Goal: Task Accomplishment & Management: Manage account settings

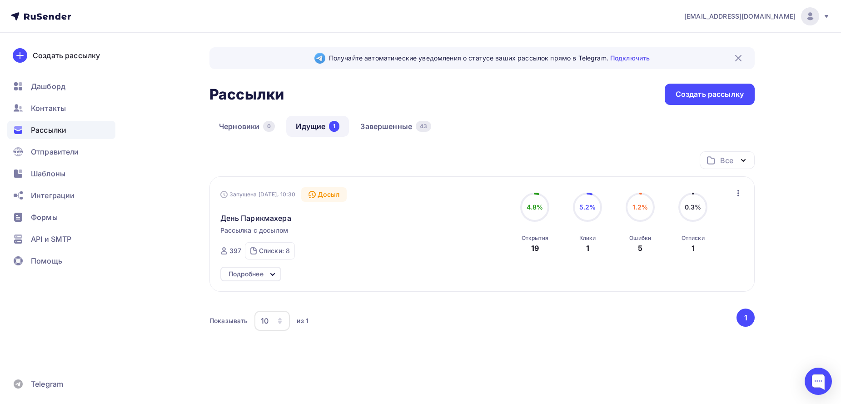
click at [736, 193] on icon "button" at bounding box center [738, 193] width 11 height 11
click at [657, 163] on div "Все Все папки СТОК (1) Создать новую папку" at bounding box center [481, 163] width 545 height 25
click at [261, 218] on span "День Парикмахера" at bounding box center [255, 218] width 71 height 11
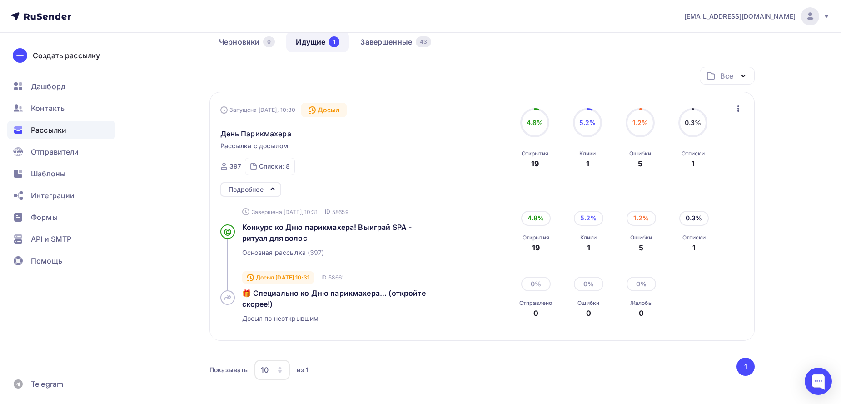
scroll to position [106, 0]
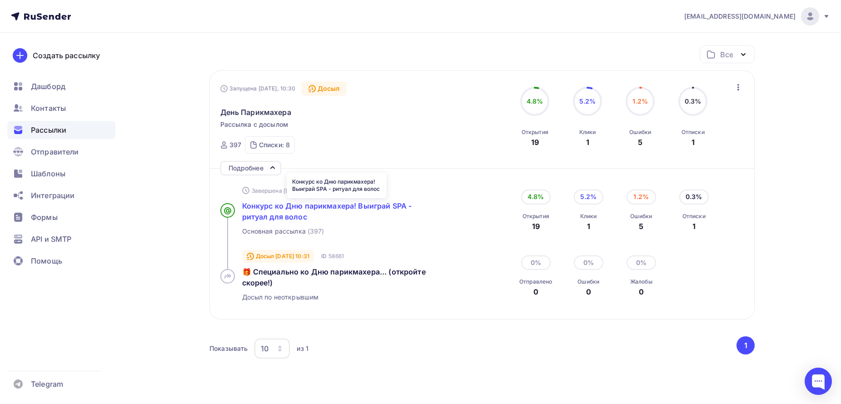
click at [334, 209] on span "Конкурс ко Дню парикмахера! Выиграй SPA - ритуал для волос" at bounding box center [327, 211] width 170 height 20
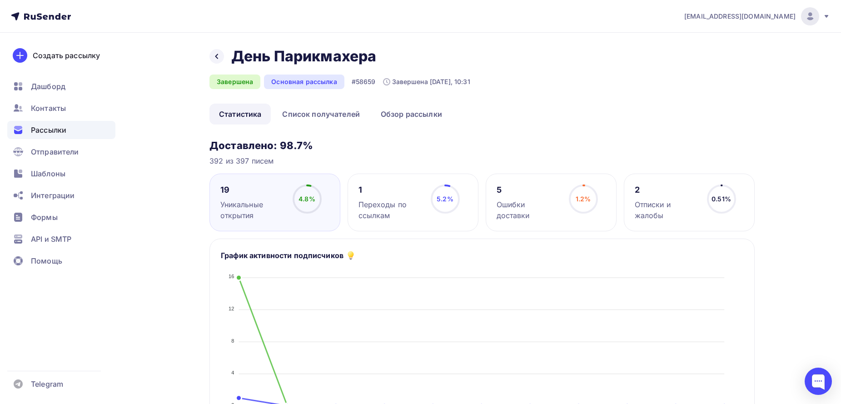
click at [676, 208] on div "Отписки и жалобы" at bounding box center [667, 210] width 64 height 22
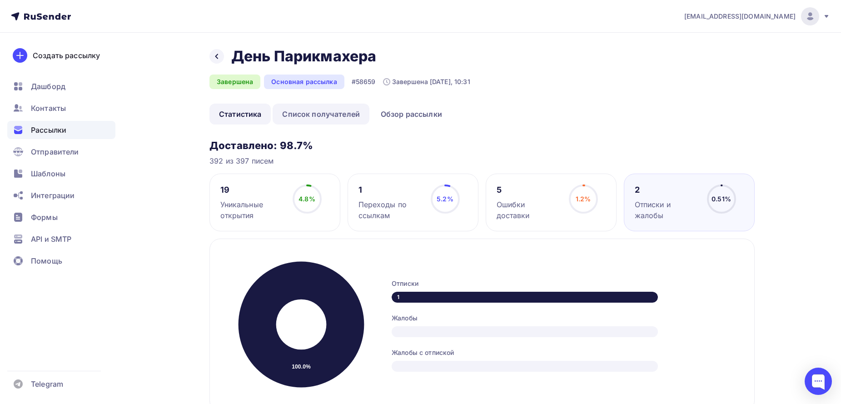
click at [328, 109] on link "Список получателей" at bounding box center [321, 114] width 97 height 21
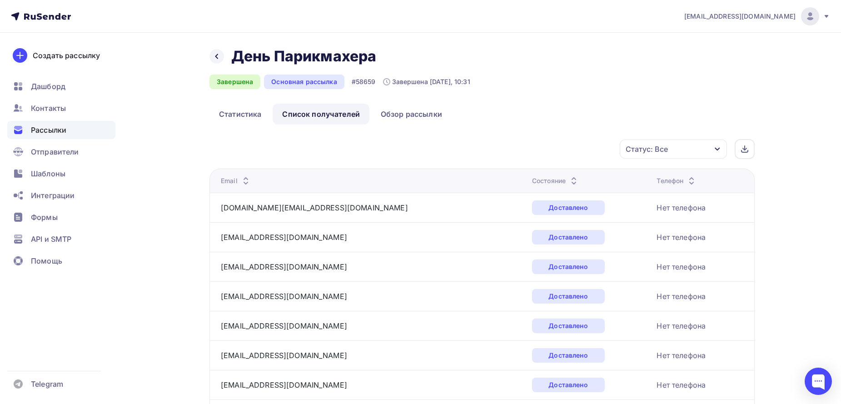
click at [716, 153] on div "Статус: Все" at bounding box center [673, 148] width 107 height 19
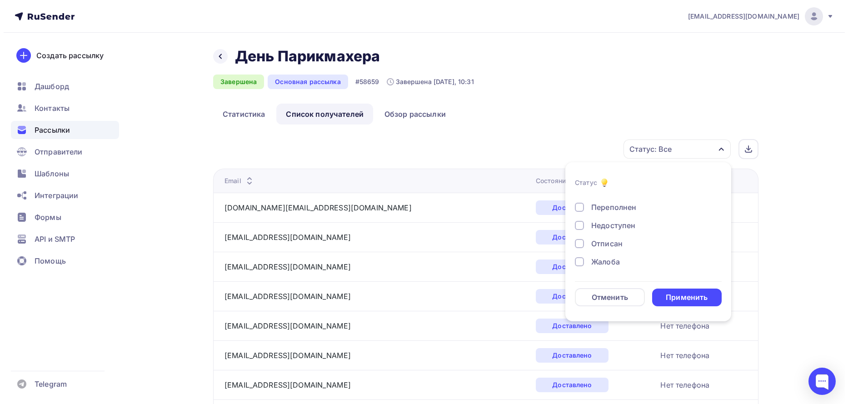
scroll to position [73, 0]
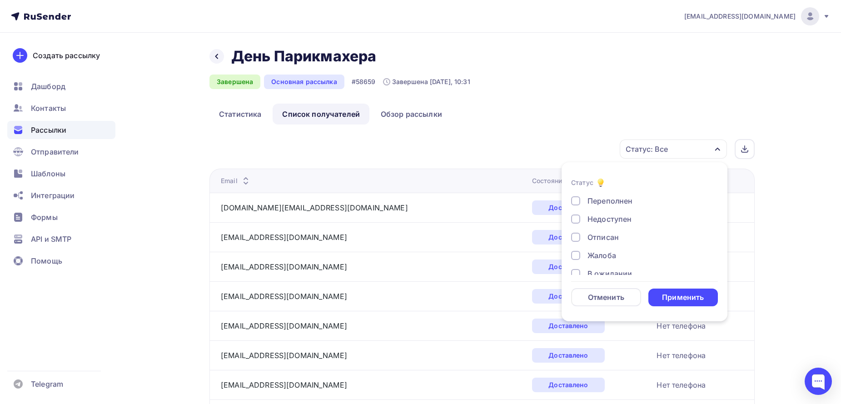
click at [575, 257] on div at bounding box center [575, 255] width 9 height 9
click at [576, 239] on div at bounding box center [575, 237] width 9 height 9
click at [687, 302] on div "Применить" at bounding box center [683, 297] width 70 height 18
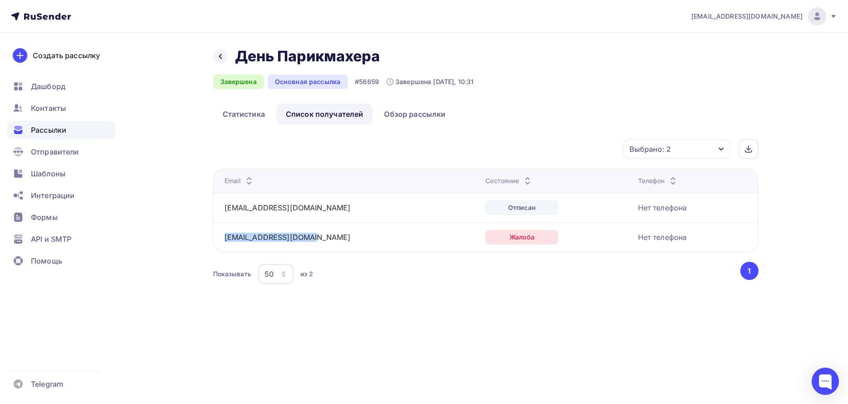
drag, startPoint x: 312, startPoint y: 238, endPoint x: 219, endPoint y: 231, distance: 92.5
click at [219, 231] on td "speranskiy.rv@mail.ru" at bounding box center [347, 237] width 269 height 30
copy link "speranskiy.rv@mail.ru"
drag, startPoint x: 296, startPoint y: 214, endPoint x: 224, endPoint y: 202, distance: 72.8
click at [224, 202] on div "[EMAIL_ADDRESS][DOMAIN_NAME]" at bounding box center [337, 207] width 227 height 15
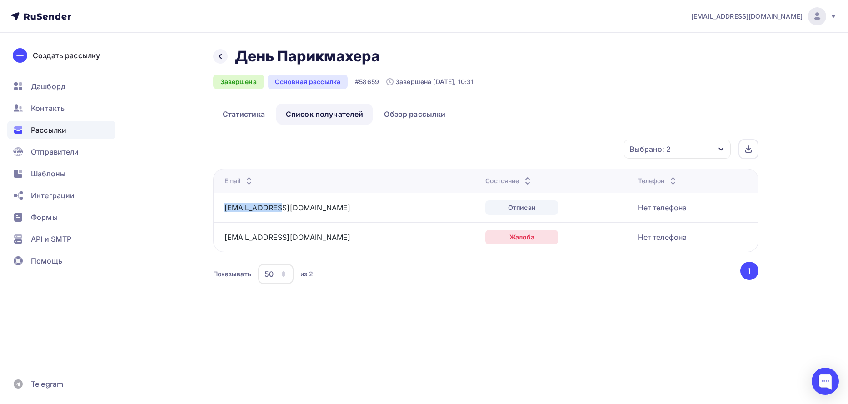
copy link "[EMAIL_ADDRESS][DOMAIN_NAME]"
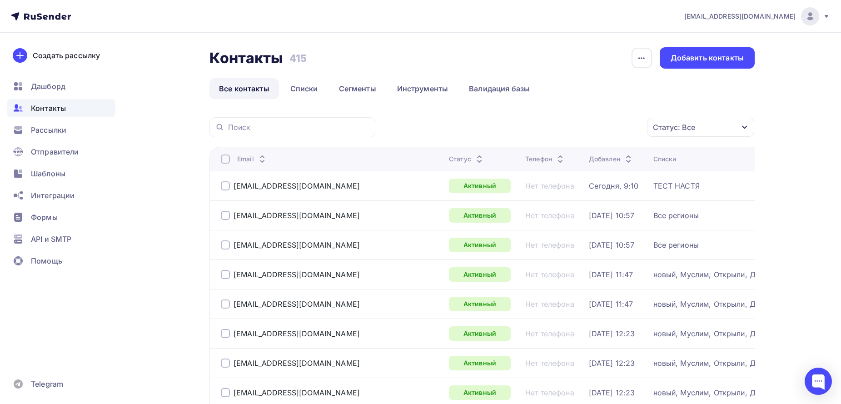
click at [250, 132] on div at bounding box center [292, 127] width 166 height 20
click at [250, 129] on input "text" at bounding box center [299, 127] width 142 height 10
paste input "speranskiy.rv@mail.ru"
type input "speranskiy.rv@mail.ru"
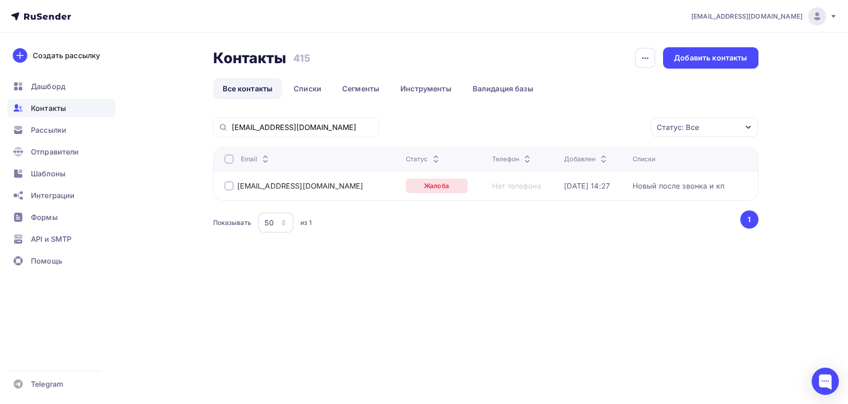
click at [229, 190] on div "speranskiy.rv@mail.ru" at bounding box center [311, 186] width 174 height 15
click at [228, 188] on div at bounding box center [228, 185] width 9 height 9
click at [630, 127] on icon "button" at bounding box center [632, 127] width 4 height 2
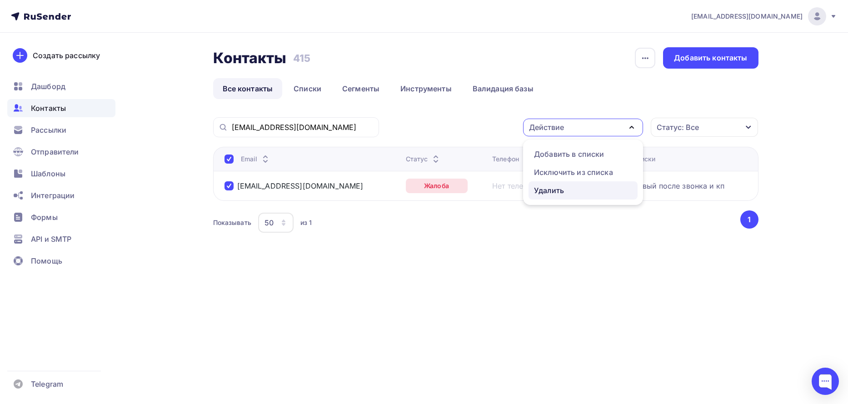
click at [557, 194] on div "Удалить" at bounding box center [549, 190] width 30 height 11
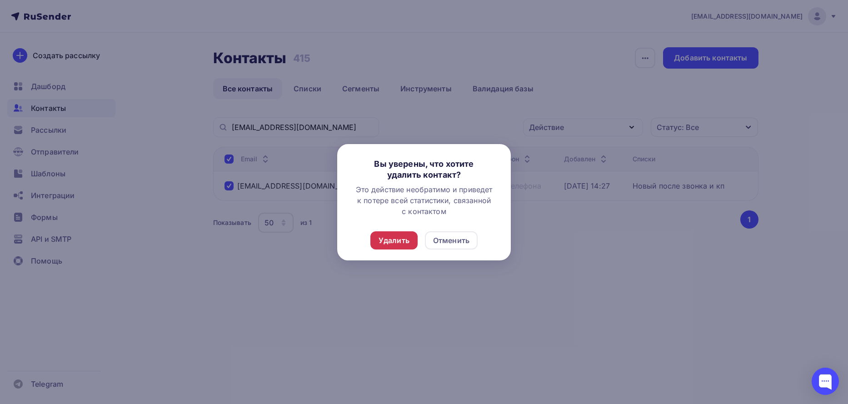
click at [402, 243] on div "Удалить" at bounding box center [393, 240] width 31 height 11
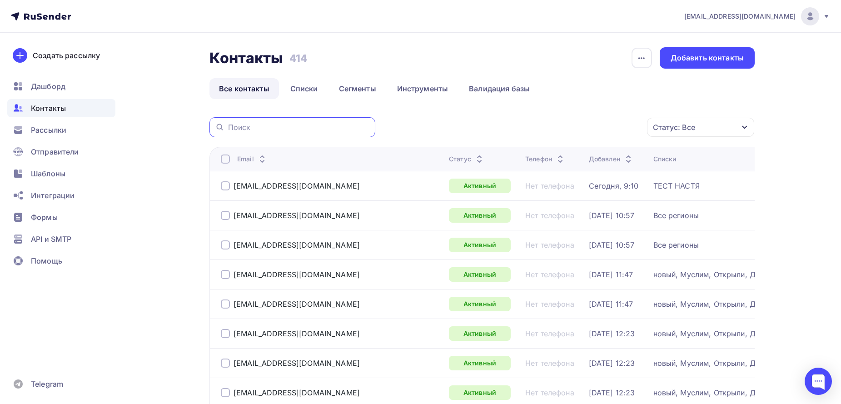
click at [269, 124] on input "text" at bounding box center [299, 127] width 142 height 10
paste input "[EMAIL_ADDRESS][DOMAIN_NAME]"
type input "[EMAIL_ADDRESS][DOMAIN_NAME]"
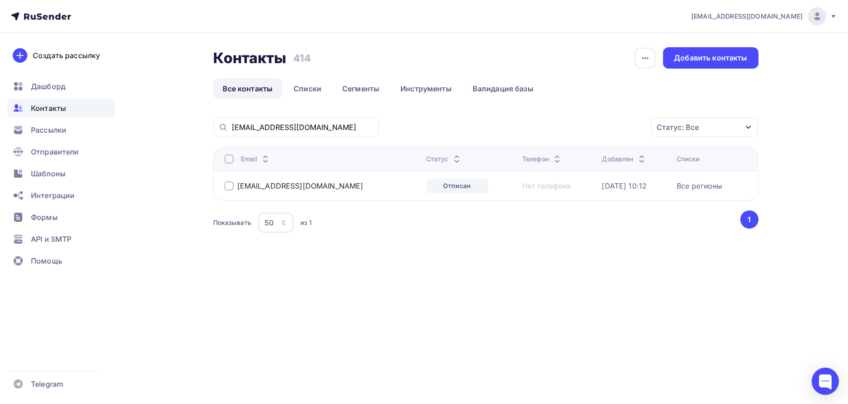
click at [228, 185] on div at bounding box center [228, 185] width 9 height 9
click at [633, 128] on icon "button" at bounding box center [631, 127] width 11 height 11
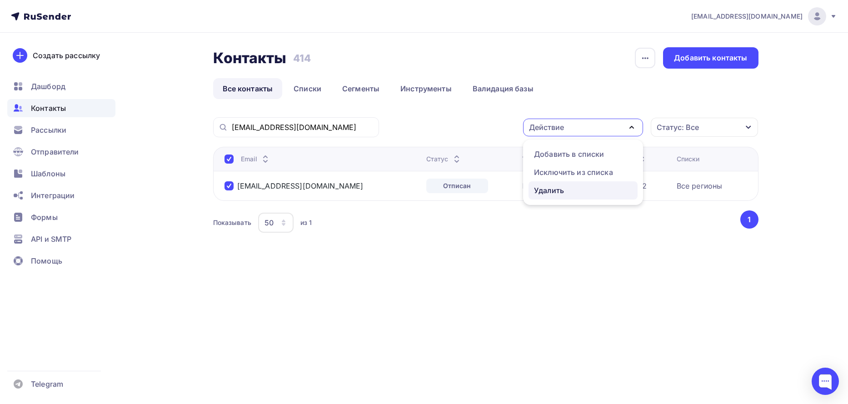
click at [545, 189] on div "Удалить" at bounding box center [549, 190] width 30 height 11
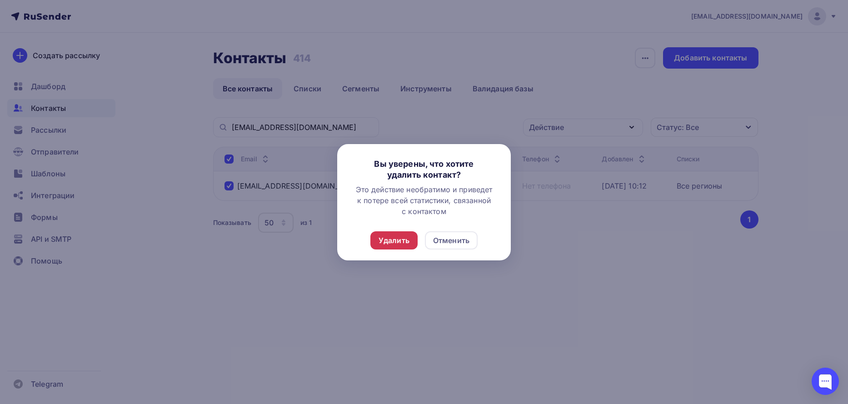
click at [391, 241] on div "Удалить" at bounding box center [393, 240] width 31 height 11
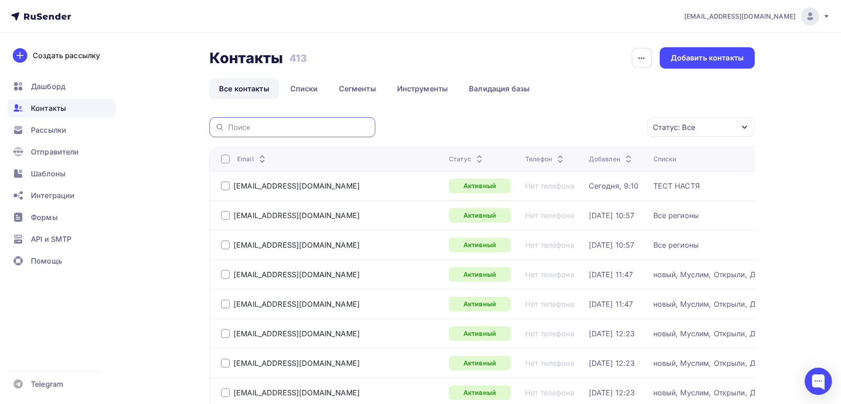
click at [291, 126] on input "text" at bounding box center [299, 127] width 142 height 10
paste input "[EMAIL_ADDRESS][DOMAIN_NAME]"
type input "[EMAIL_ADDRESS][DOMAIN_NAME]"
